Goal: Information Seeking & Learning: Learn about a topic

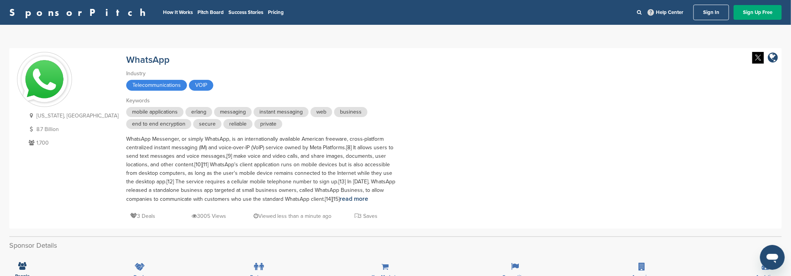
click at [715, 14] on link "Sign In" at bounding box center [711, 12] width 36 height 15
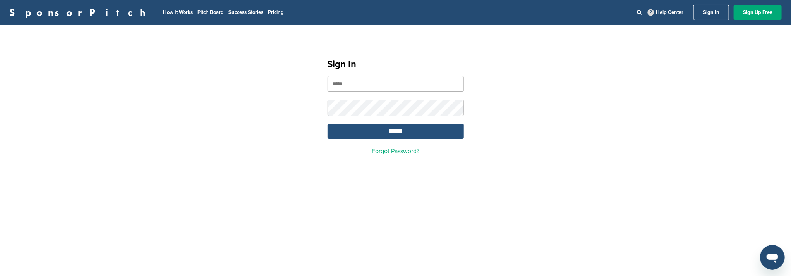
type input "**********"
click at [419, 130] on input "*******" at bounding box center [395, 130] width 136 height 15
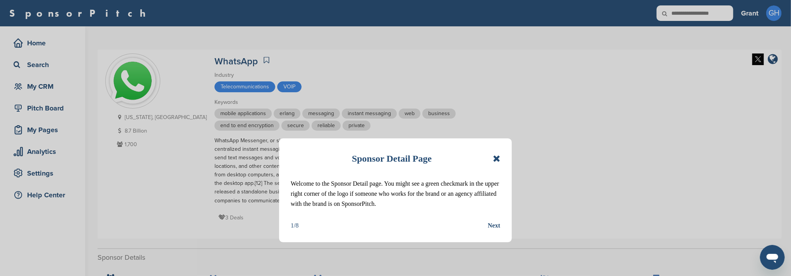
click at [499, 156] on icon at bounding box center [496, 158] width 7 height 9
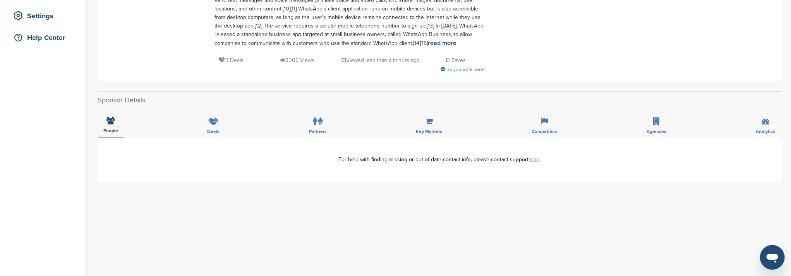
scroll to position [103, 0]
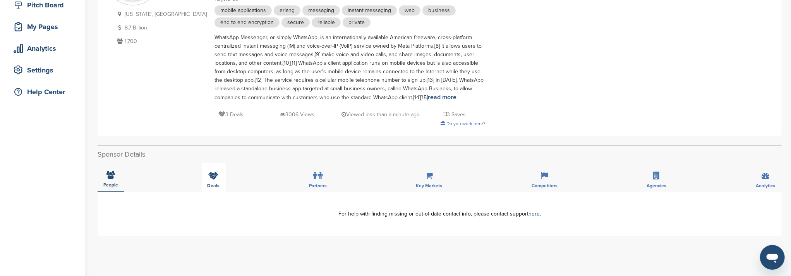
click at [211, 183] on span "Deals" at bounding box center [213, 185] width 12 height 5
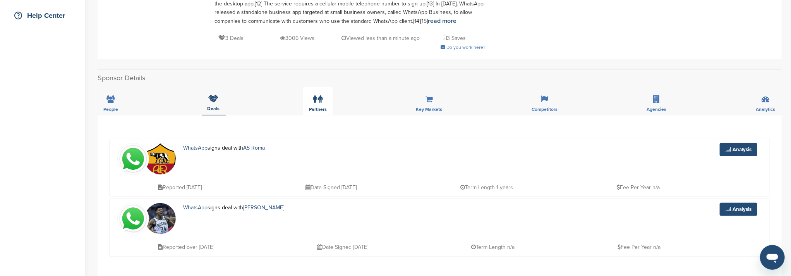
scroll to position [206, 0]
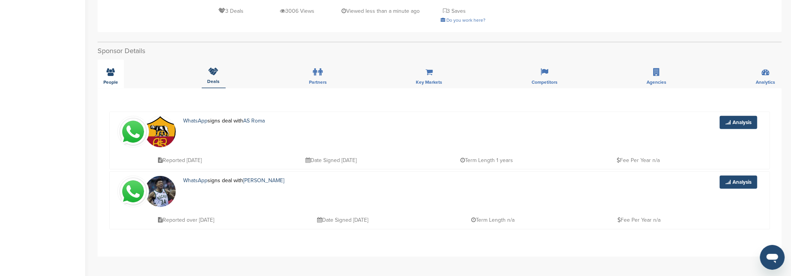
click at [119, 74] on div "People" at bounding box center [111, 74] width 26 height 29
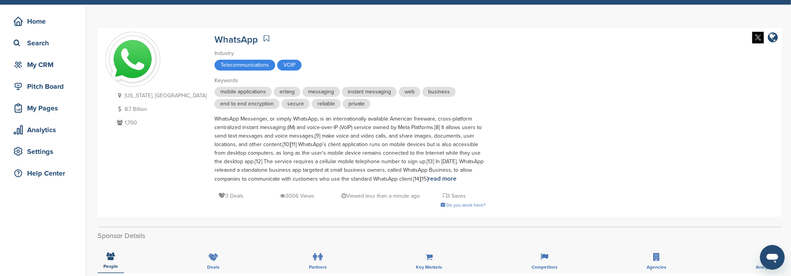
scroll to position [0, 0]
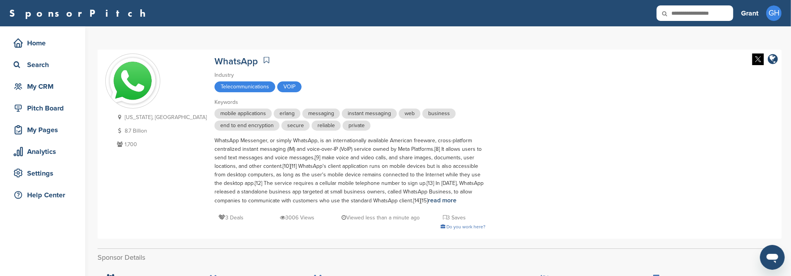
drag, startPoint x: 570, startPoint y: 1, endPoint x: 474, endPoint y: 57, distance: 110.5
click at [474, 57] on div "California, USA 8.7 Billion 1,700 WhatsApp Industry Telecommunications VOIP Key…" at bounding box center [439, 143] width 668 height 181
drag, startPoint x: 767, startPoint y: 0, endPoint x: 626, endPoint y: 93, distance: 168.9
click at [584, 129] on div "California, USA 8.7 Billion 1,700 WhatsApp Industry Telecommunications VOIP Key…" at bounding box center [439, 143] width 668 height 181
click at [514, 92] on div "California, USA 8.7 Billion 1,700 WhatsApp Industry Telecommunications VOIP Key…" at bounding box center [439, 143] width 668 height 181
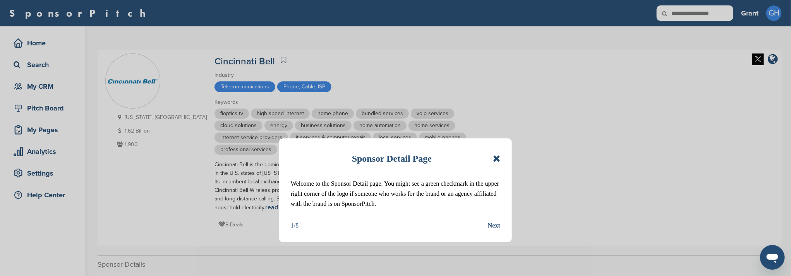
click at [494, 155] on icon at bounding box center [496, 158] width 7 height 9
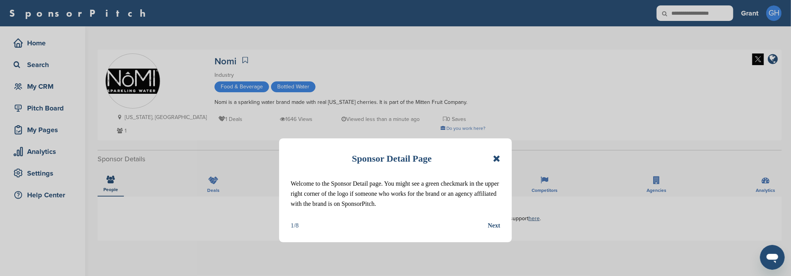
click at [497, 159] on icon at bounding box center [496, 158] width 7 height 9
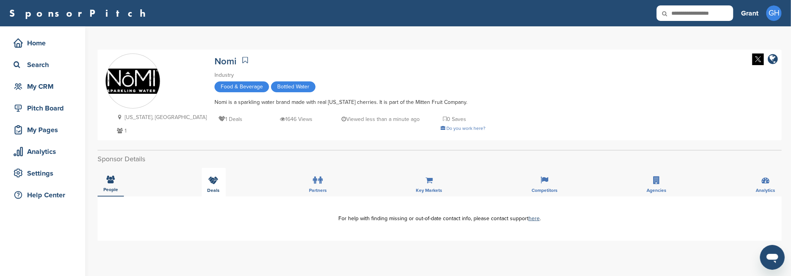
click at [213, 175] on div "Deals" at bounding box center [214, 182] width 24 height 29
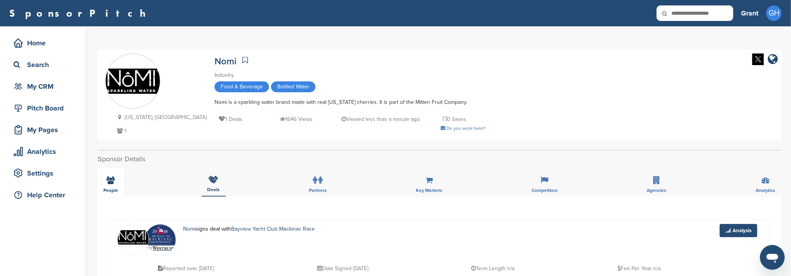
click at [113, 182] on icon at bounding box center [111, 180] width 8 height 8
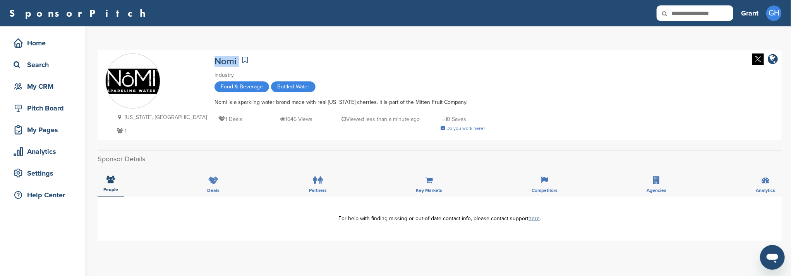
drag, startPoint x: 167, startPoint y: 63, endPoint x: 192, endPoint y: 60, distance: 25.7
click at [192, 60] on div "Michigan, USA 1 Nomi Industry Food & Beverage Bottled Water Nomi is a sparkling…" at bounding box center [439, 94] width 668 height 83
